Goal: Task Accomplishment & Management: Manage account settings

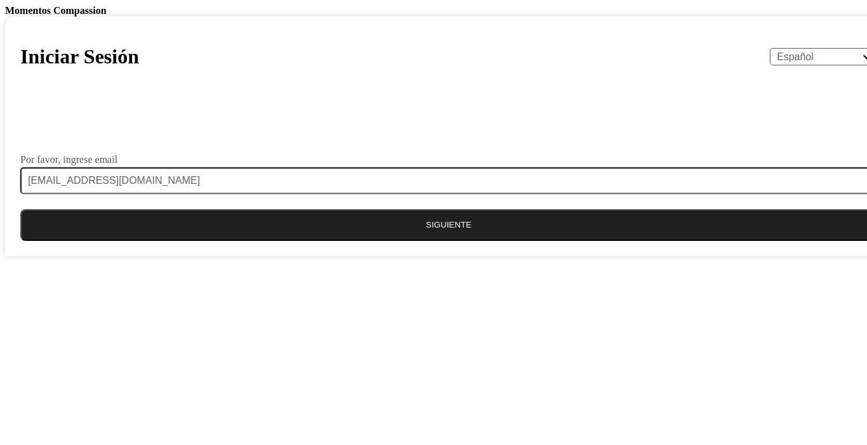
select select "es"
click at [436, 241] on button "Siguiente" at bounding box center [448, 225] width 857 height 32
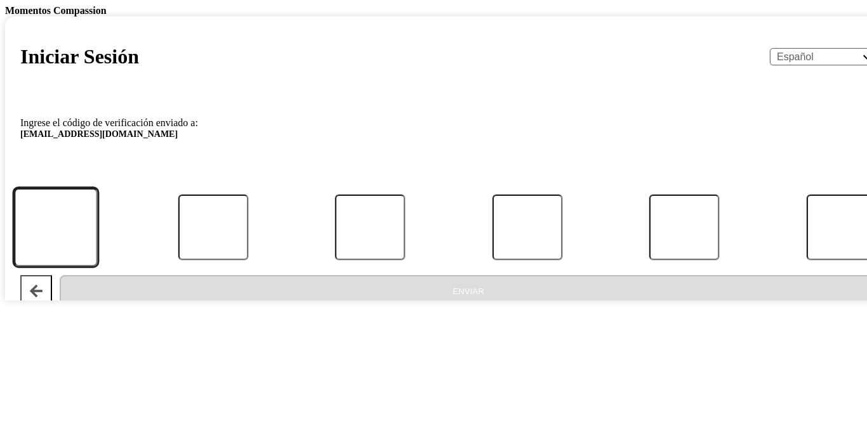
click at [98, 267] on input "Código" at bounding box center [56, 227] width 84 height 79
type input "3"
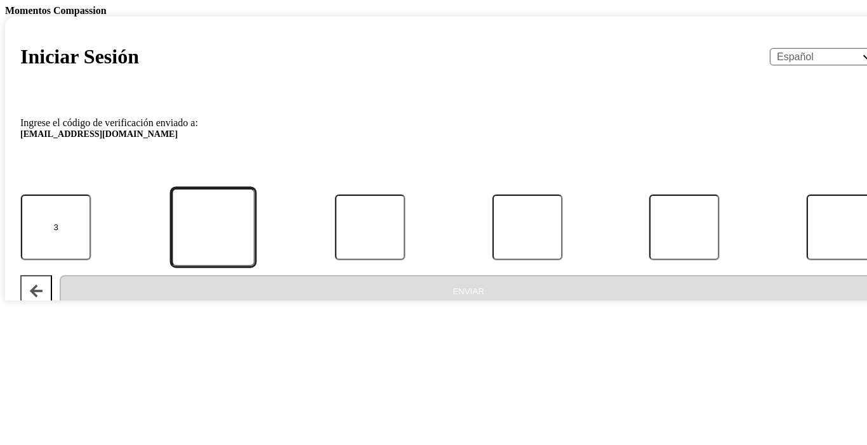
type input "1"
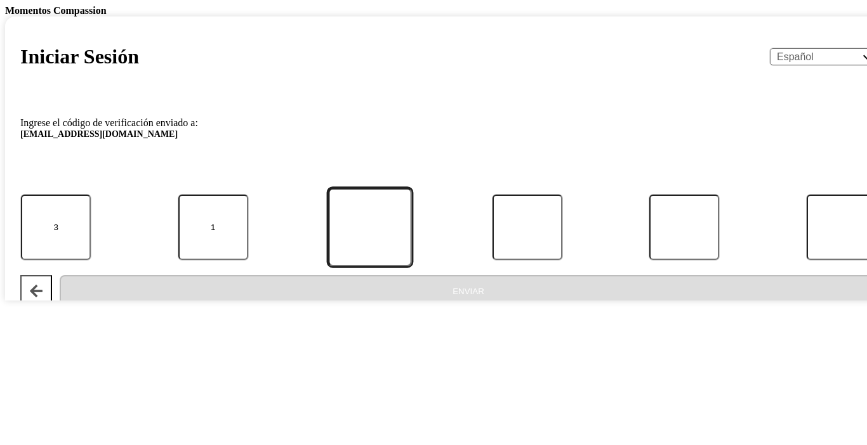
type input "3"
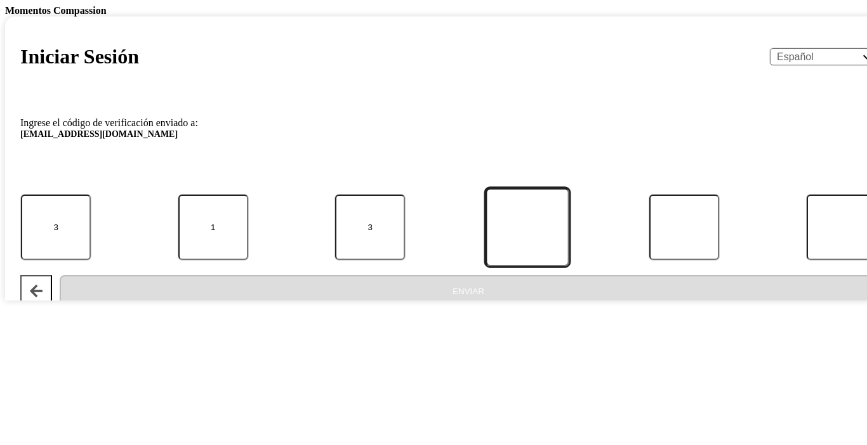
type input "3"
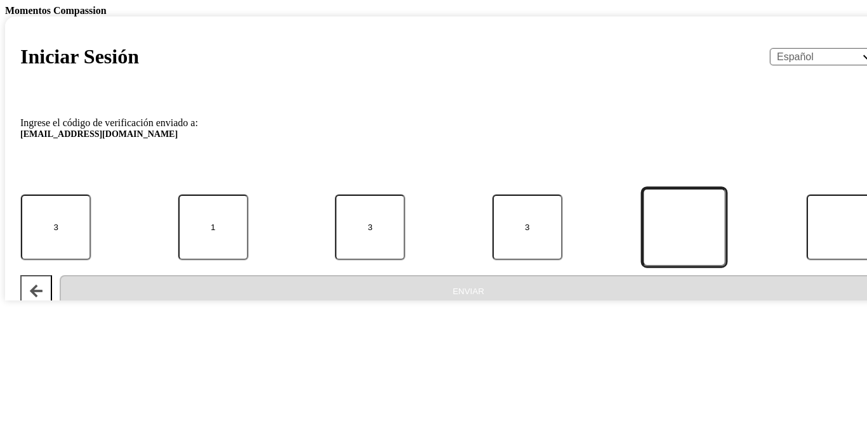
type input "7"
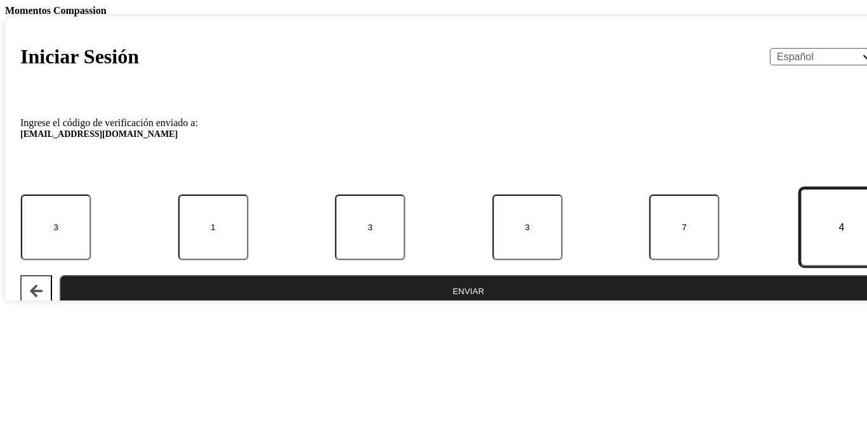
type input "4"
click at [60, 275] on button "Enviar" at bounding box center [468, 291] width 817 height 32
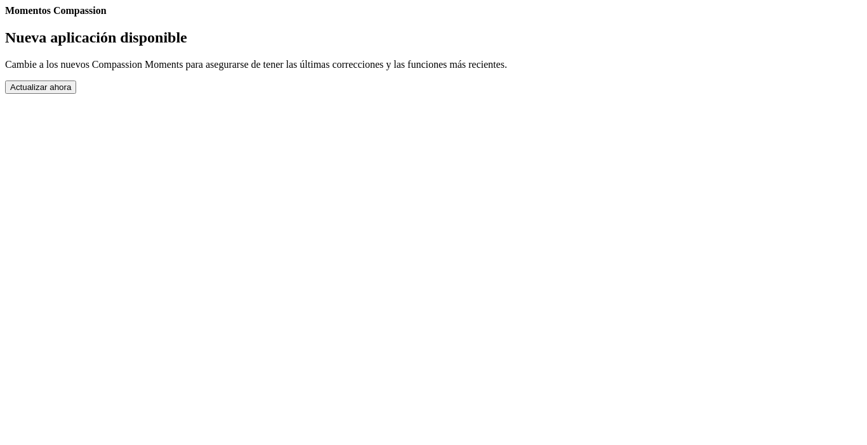
click at [76, 94] on button "Actualizar ahora" at bounding box center [40, 87] width 71 height 13
